Goal: Task Accomplishment & Management: Manage account settings

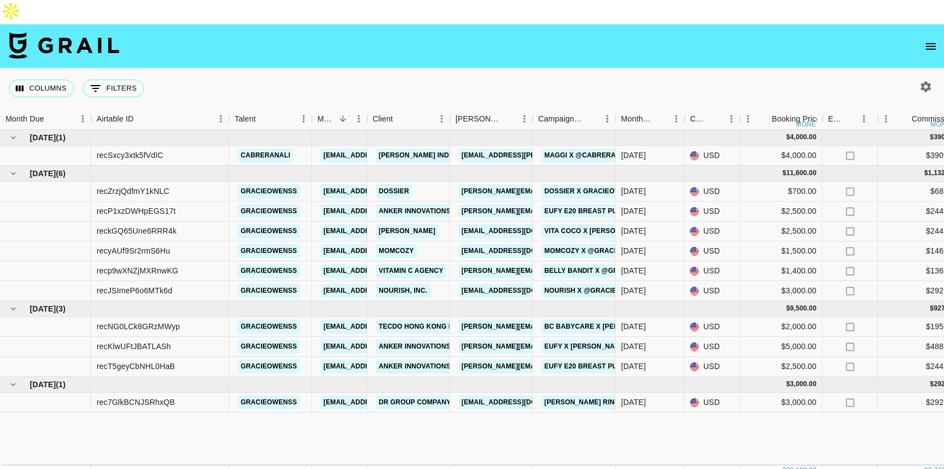
click at [919, 80] on icon "button" at bounding box center [925, 86] width 13 height 13
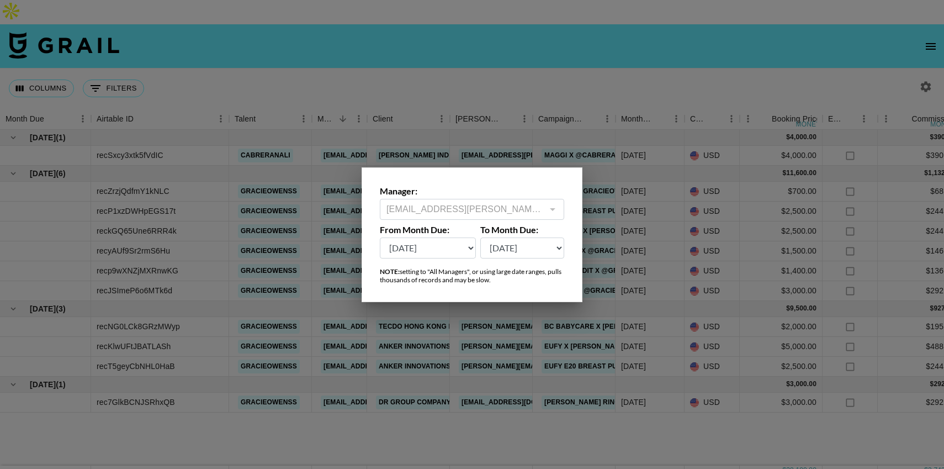
click at [461, 249] on select "[DATE] Sep '[DATE] [DATE] '[DATE] May '[DATE] Mar '[DATE] Jan '[DATE] Nov '[DAT…" at bounding box center [428, 247] width 96 height 21
select select "[DATE]"
click at [380, 237] on select "[DATE] Sep '[DATE] [DATE] '[DATE] May '[DATE] Mar '[DATE] Jan '[DATE] Nov '[DAT…" at bounding box center [428, 247] width 96 height 21
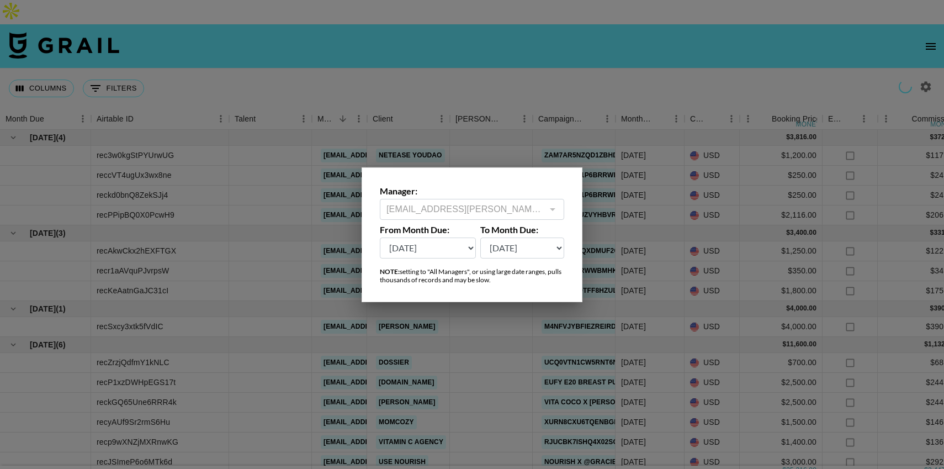
click at [629, 54] on div at bounding box center [472, 234] width 944 height 469
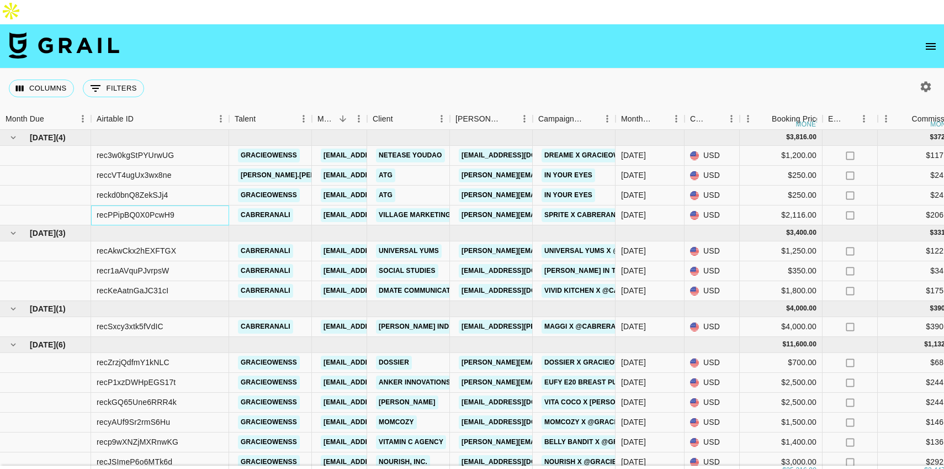
click at [189, 205] on div "recPPipBQ0X0PcwH9" at bounding box center [160, 215] width 138 height 20
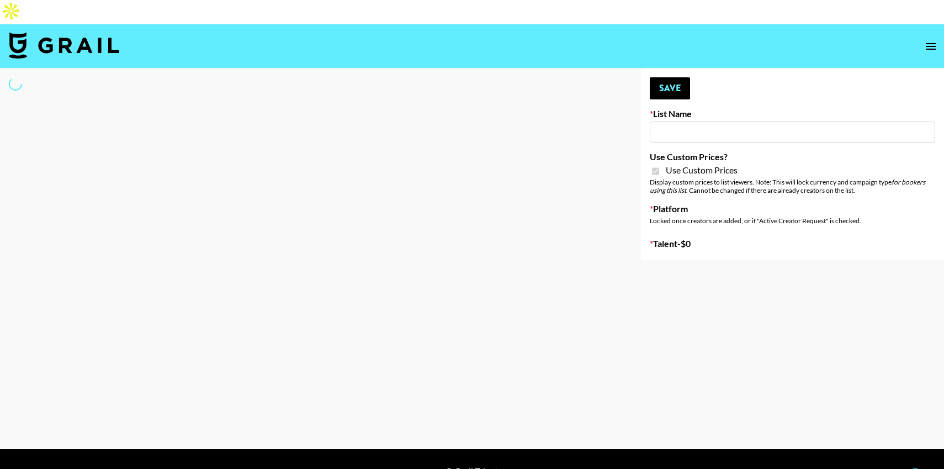
type input "Halovida ([DATE])"
checkbox input "true"
select select "Brand"
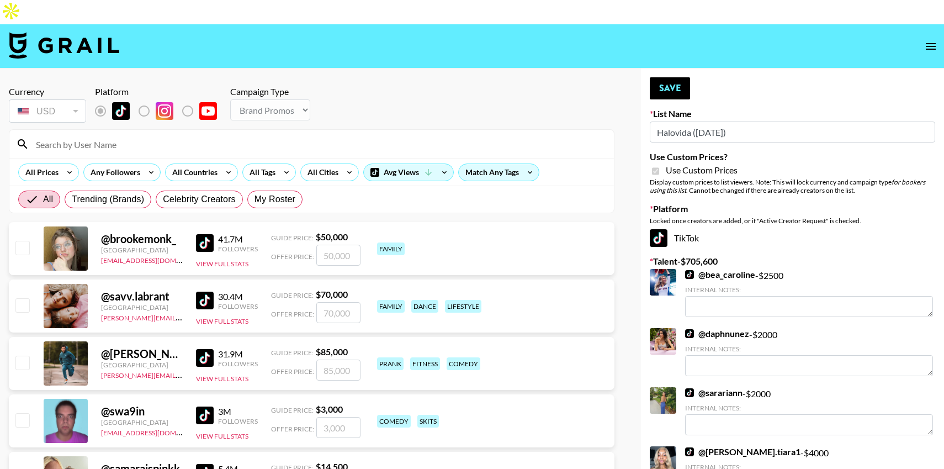
click at [172, 135] on input at bounding box center [318, 144] width 578 height 18
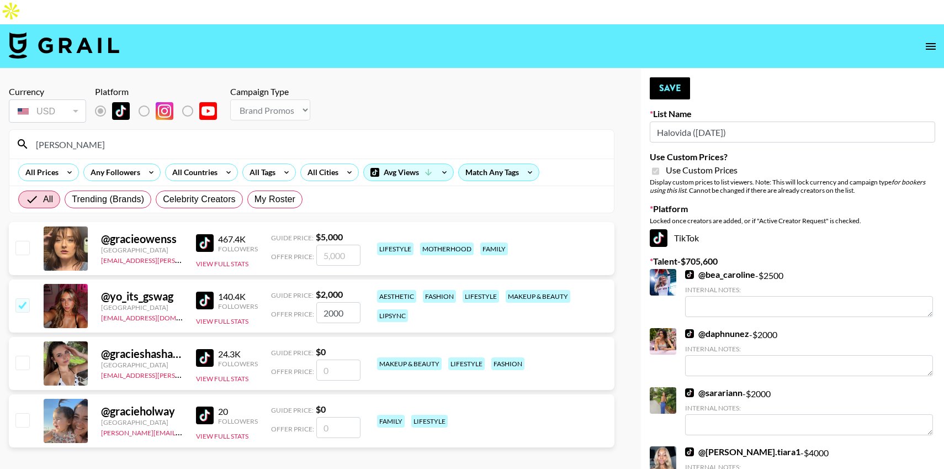
type input "Gracie"
click at [345, 245] on input "number" at bounding box center [338, 255] width 44 height 21
checkbox input "true"
type input "5000"
click at [615, 162] on section "Gracie All Prices Any Followers All Countries All Tags All Cities Avg Views Mat…" at bounding box center [312, 171] width 606 height 84
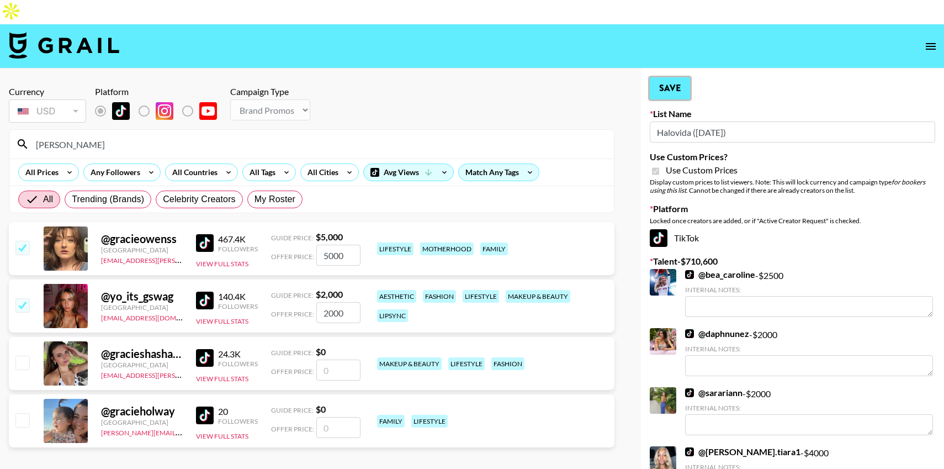
click at [665, 77] on button "Save" at bounding box center [670, 88] width 40 height 22
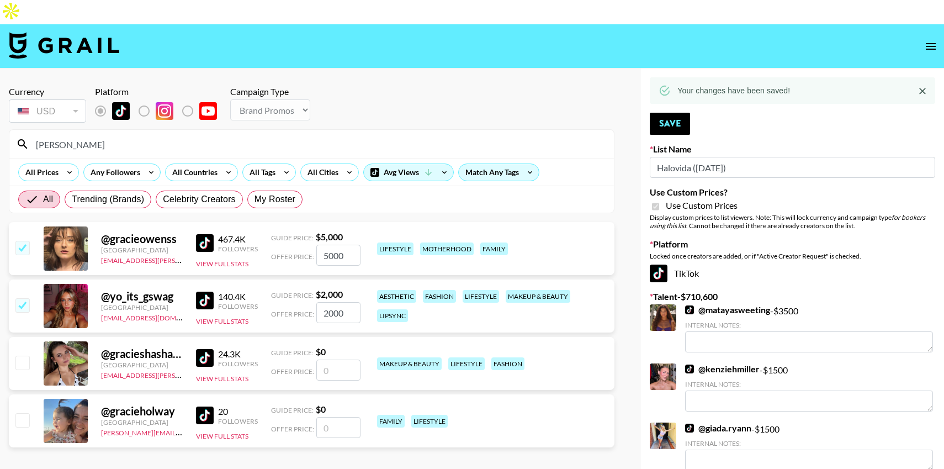
scroll to position [1705, 0]
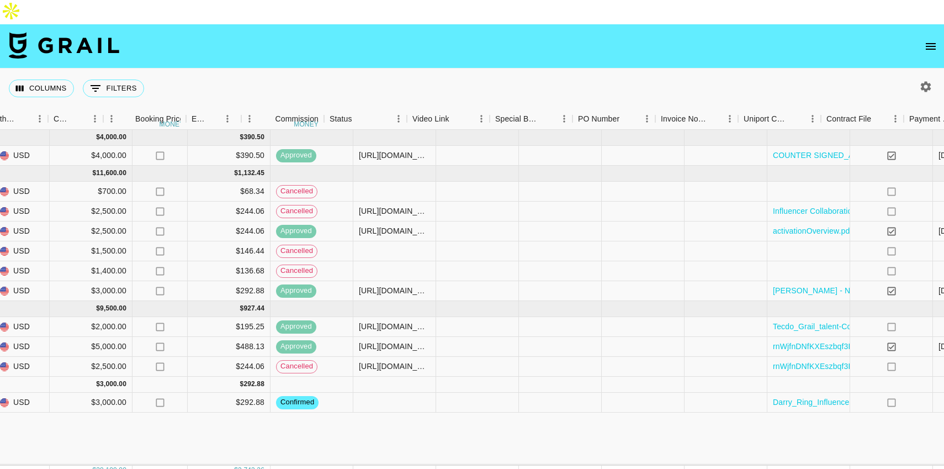
scroll to position [0, 770]
